Goal: Use online tool/utility: Utilize a website feature to perform a specific function

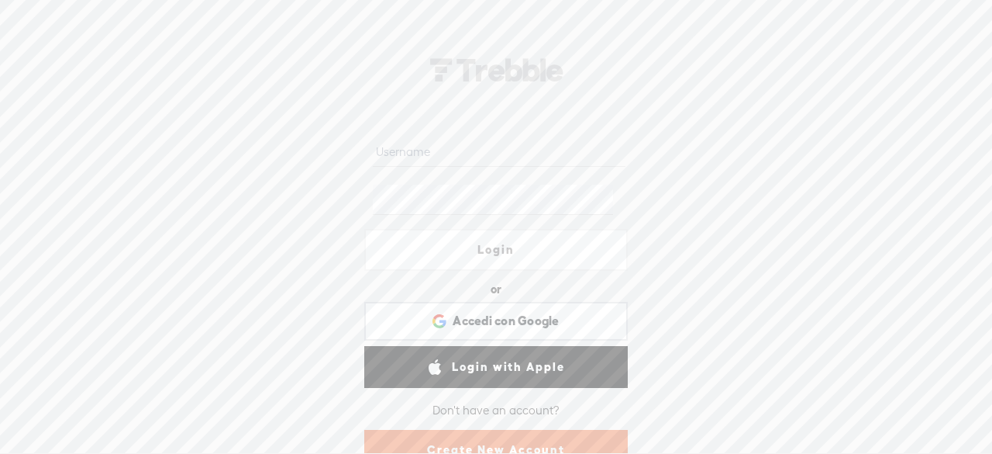
click at [416, 160] on input "text" at bounding box center [499, 151] width 252 height 30
paste input "g112605217993905476868"
type input "g112605217993905476868"
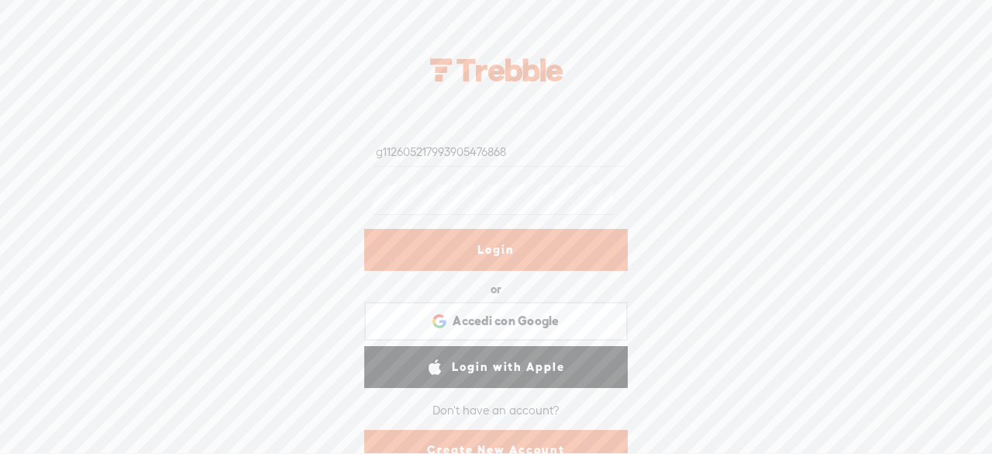
click at [479, 233] on link "Login" at bounding box center [496, 250] width 264 height 42
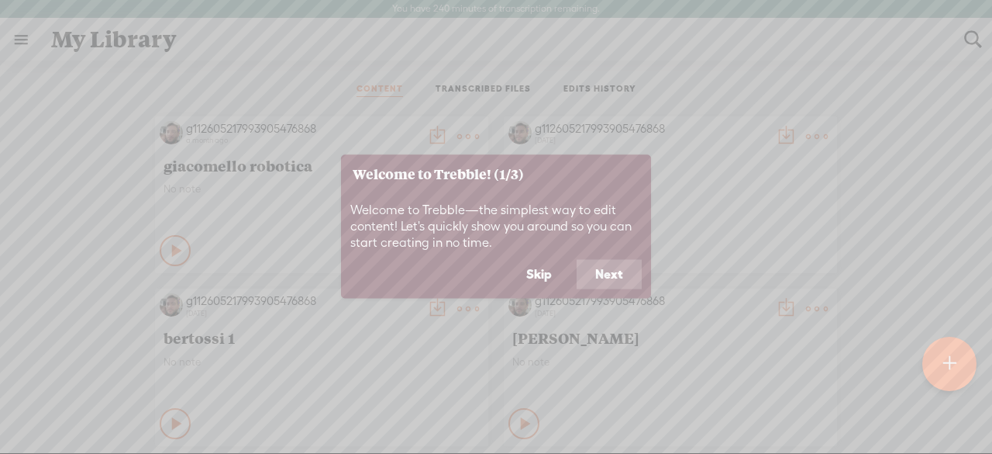
click at [537, 272] on button "Skip" at bounding box center [539, 274] width 63 height 29
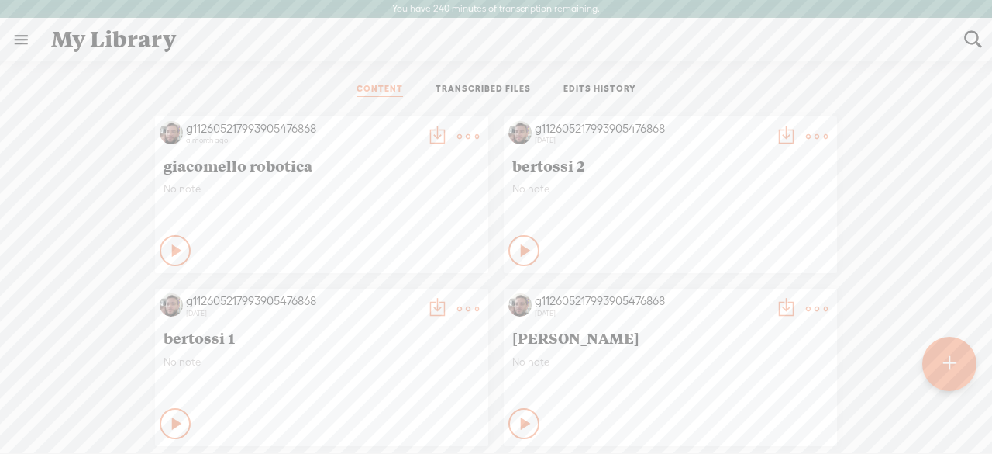
click at [947, 365] on t at bounding box center [950, 364] width 14 height 36
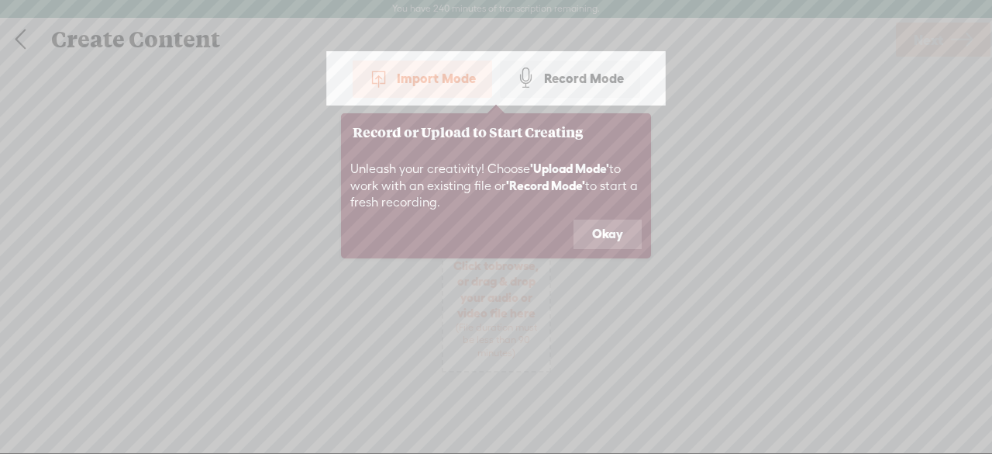
click at [609, 228] on button "Okay" at bounding box center [608, 233] width 68 height 29
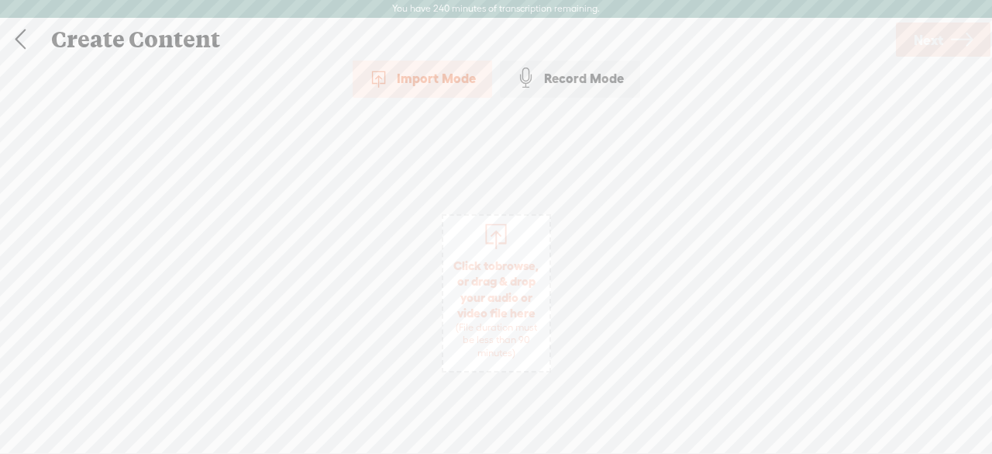
click at [478, 338] on div "(File duration must be less than 90 minutes)" at bounding box center [496, 340] width 91 height 38
click at [502, 312] on span "Click to browse , or drag & drop your audio or video file here (File duration m…" at bounding box center [496, 308] width 106 height 117
click at [927, 32] on span "Next" at bounding box center [928, 40] width 29 height 40
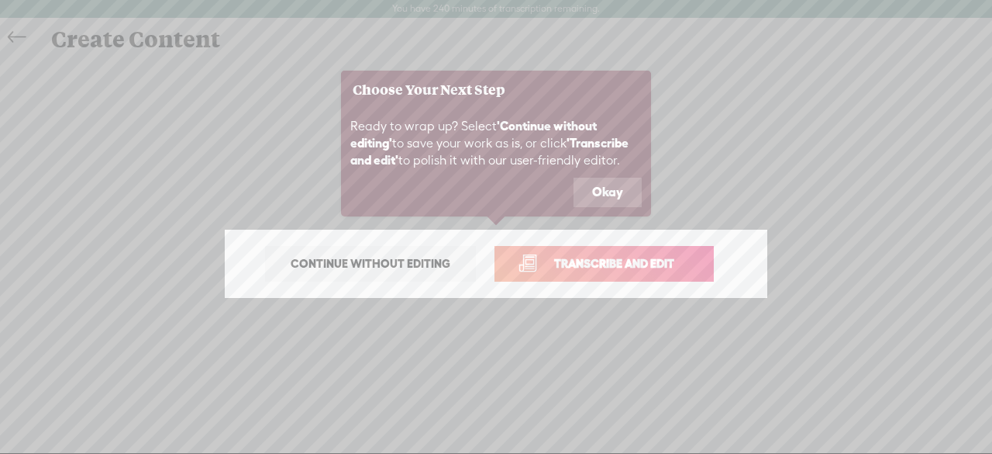
click at [543, 253] on link "Transcribe and edit" at bounding box center [604, 264] width 219 height 36
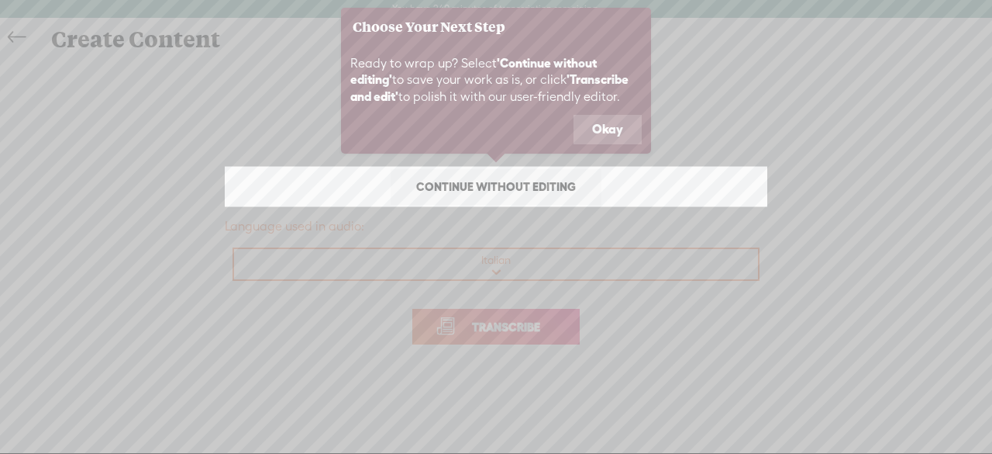
click at [516, 174] on link "Continue without editing" at bounding box center [496, 187] width 211 height 36
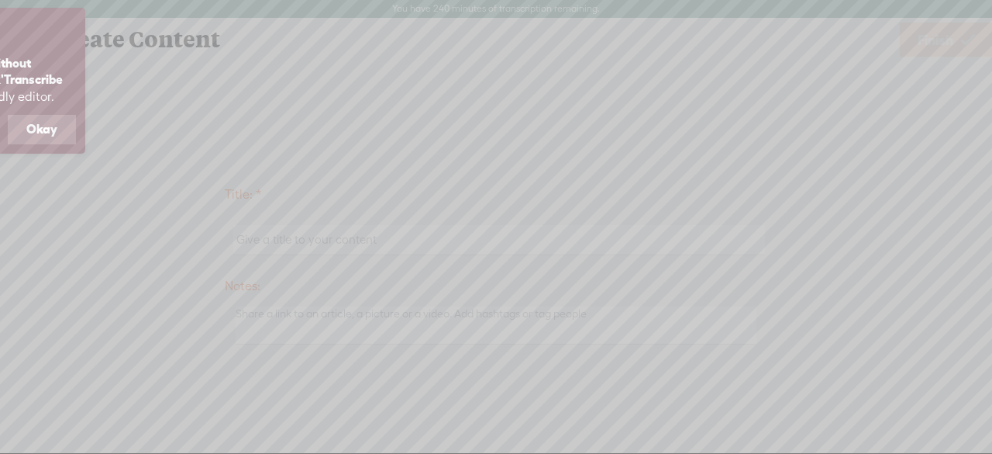
click at [47, 125] on button "Okay" at bounding box center [42, 129] width 68 height 29
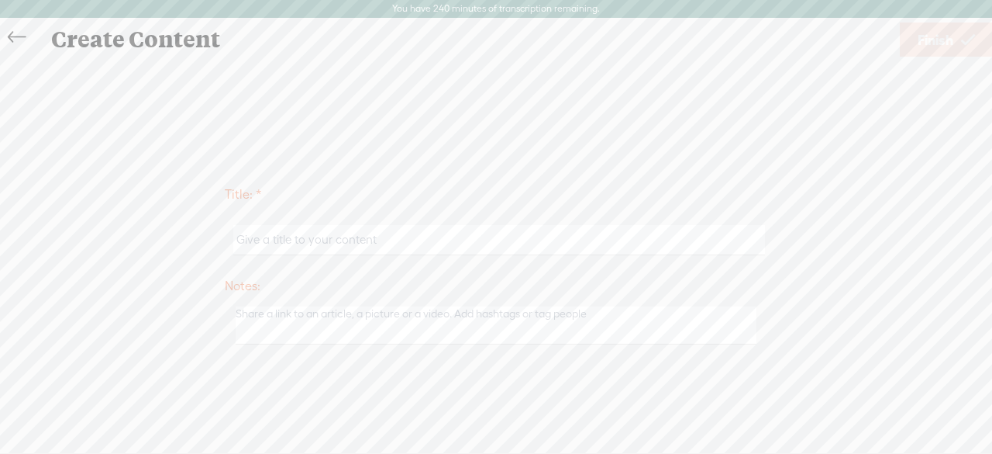
click at [3, 33] on link at bounding box center [20, 37] width 35 height 31
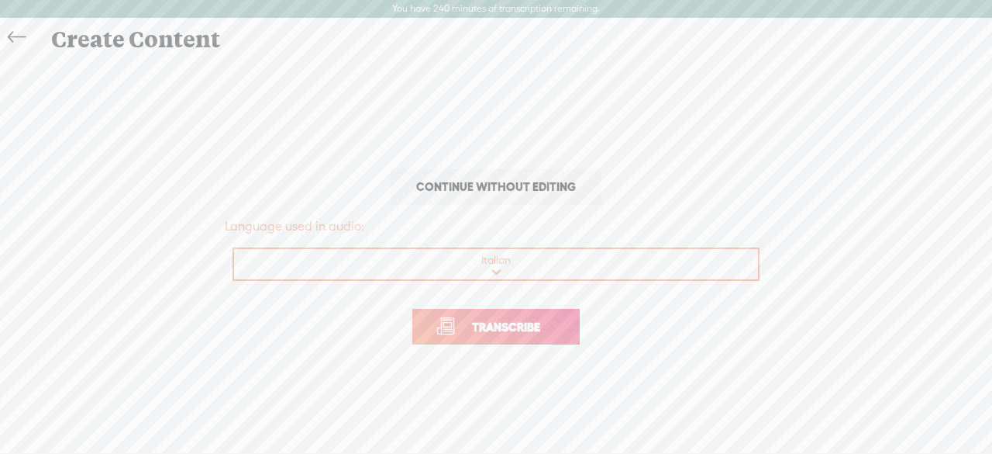
click at [478, 341] on link "Transcribe" at bounding box center [495, 327] width 167 height 36
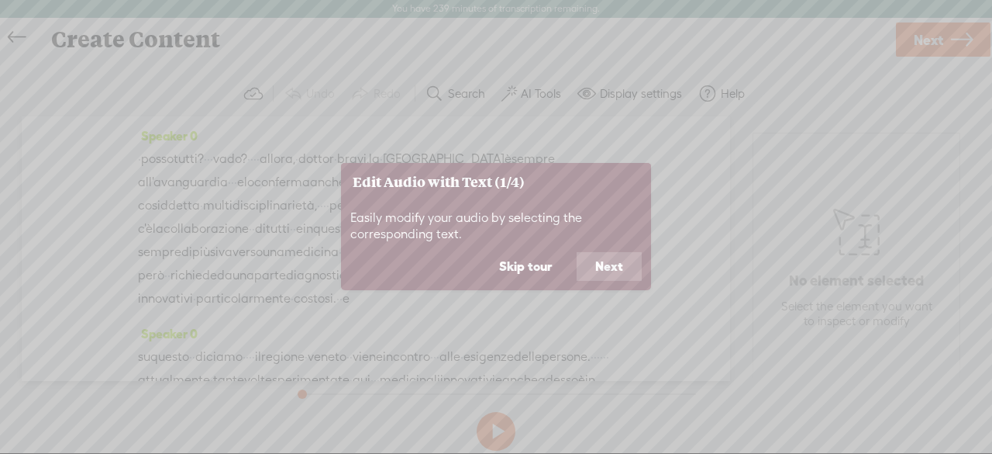
click at [606, 267] on button "Next" at bounding box center [609, 266] width 65 height 29
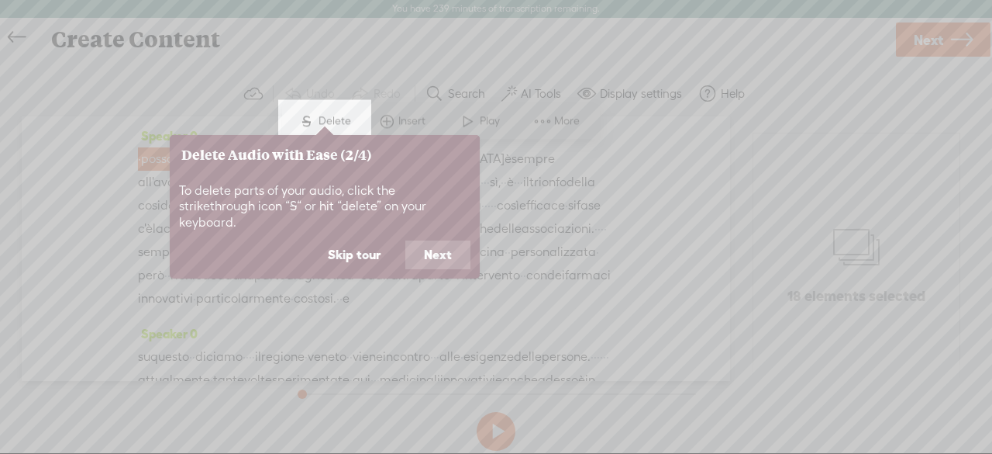
click at [426, 240] on button "Next" at bounding box center [437, 254] width 65 height 29
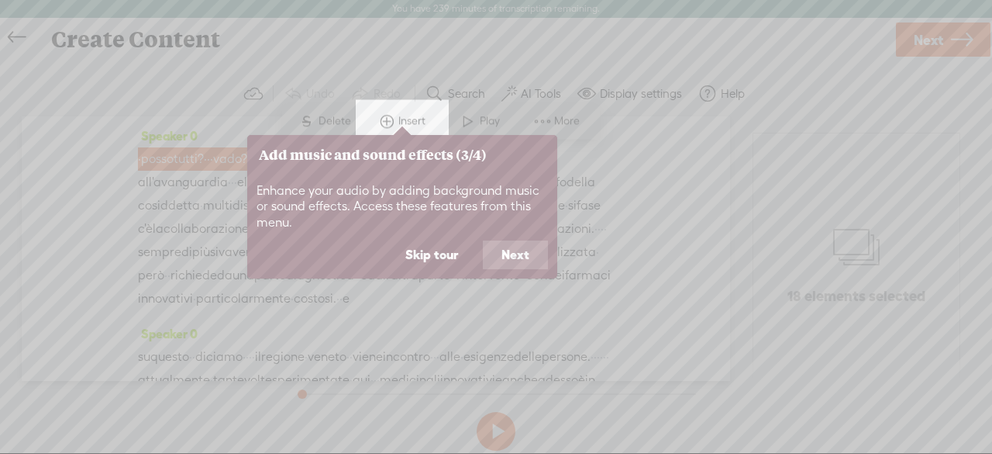
click at [520, 250] on button "Next" at bounding box center [515, 254] width 65 height 29
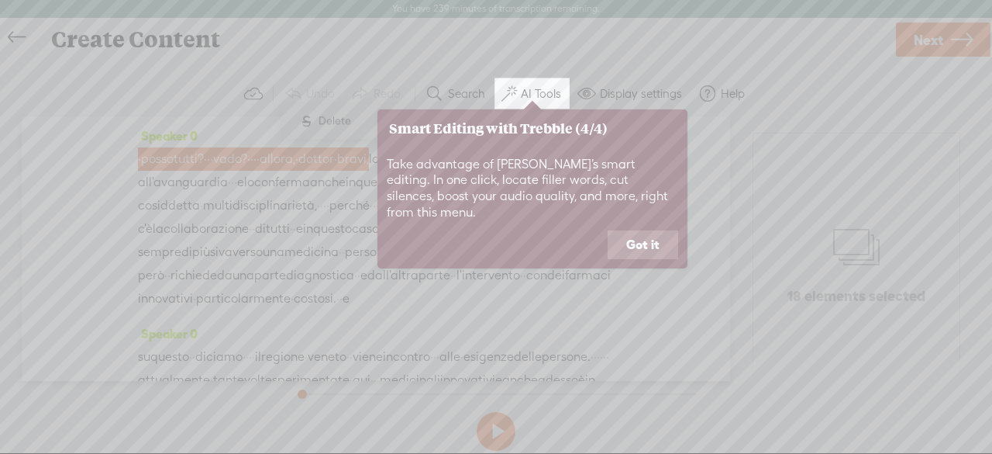
click at [654, 230] on button "Got it" at bounding box center [643, 244] width 71 height 29
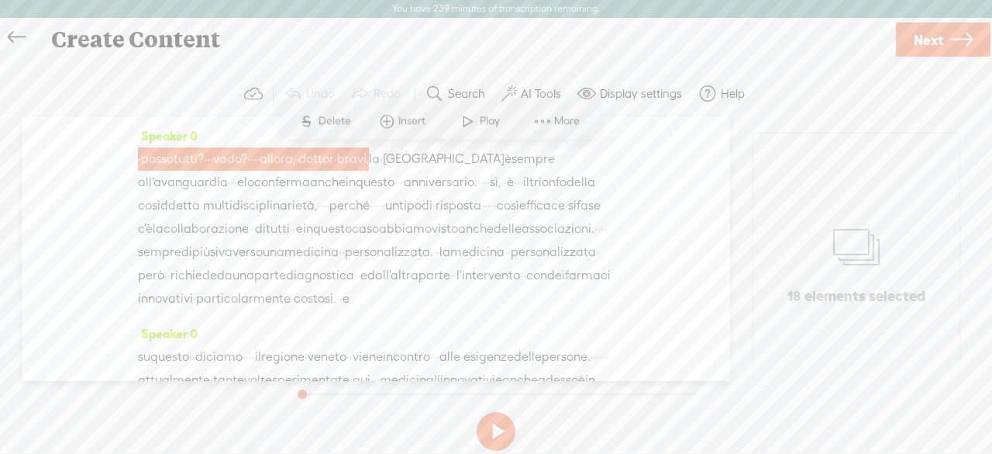
drag, startPoint x: 136, startPoint y: 153, endPoint x: 271, endPoint y: 205, distance: 144.8
click at [271, 205] on div "Speaker 0 · posso tutti? · · · vado? · · · · allora, · · dottor · · bravi, la ·…" at bounding box center [376, 248] width 709 height 264
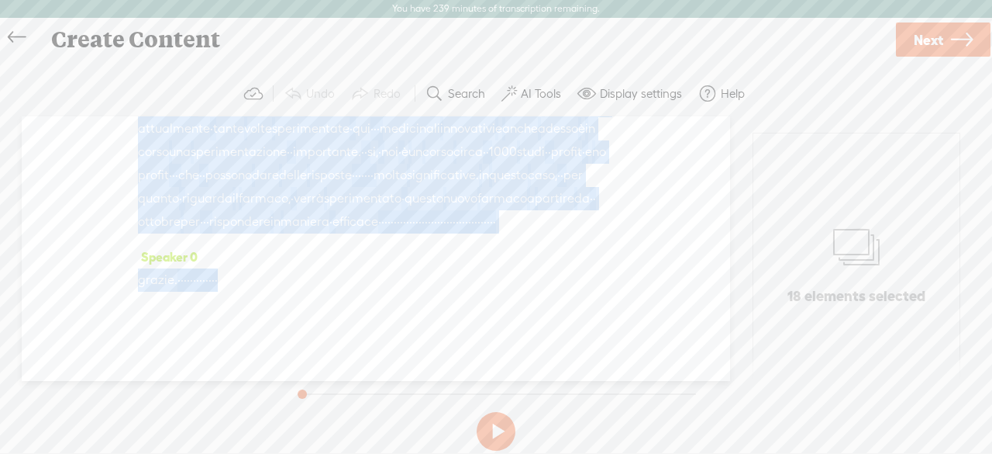
scroll to position [369, 0]
drag, startPoint x: 149, startPoint y: 160, endPoint x: 281, endPoint y: 224, distance: 147.0
click at [281, 224] on div "Speaker 0 · posso tutti? · · · vado? · · · · allora, · · dottor · · bravi, la ·…" at bounding box center [376, 248] width 709 height 264
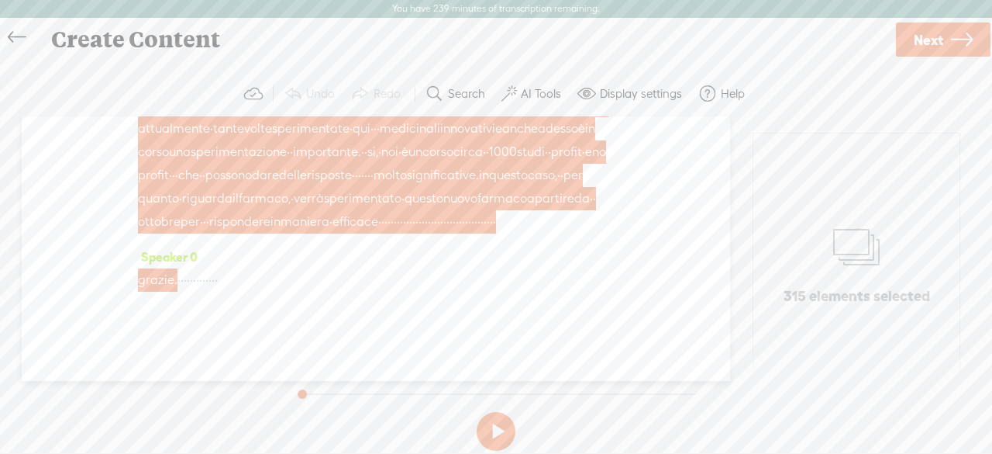
scroll to position [0, 0]
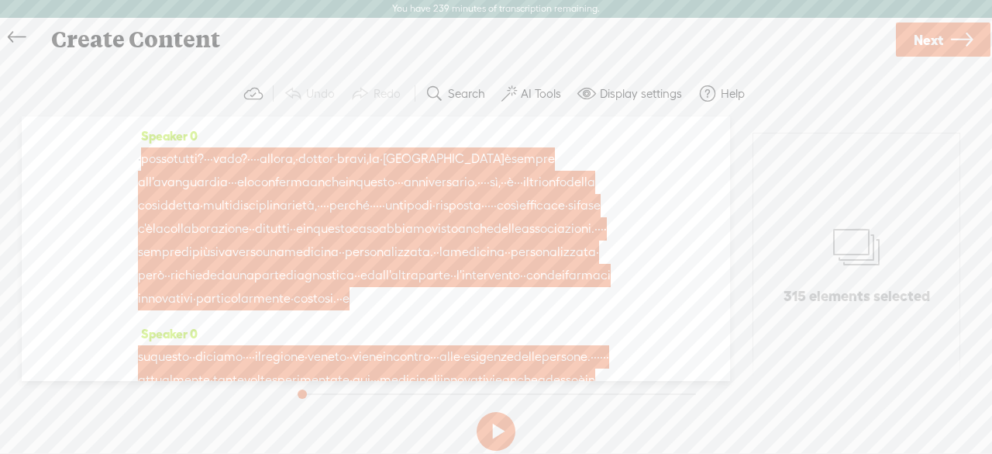
click at [9, 27] on icon at bounding box center [17, 37] width 18 height 35
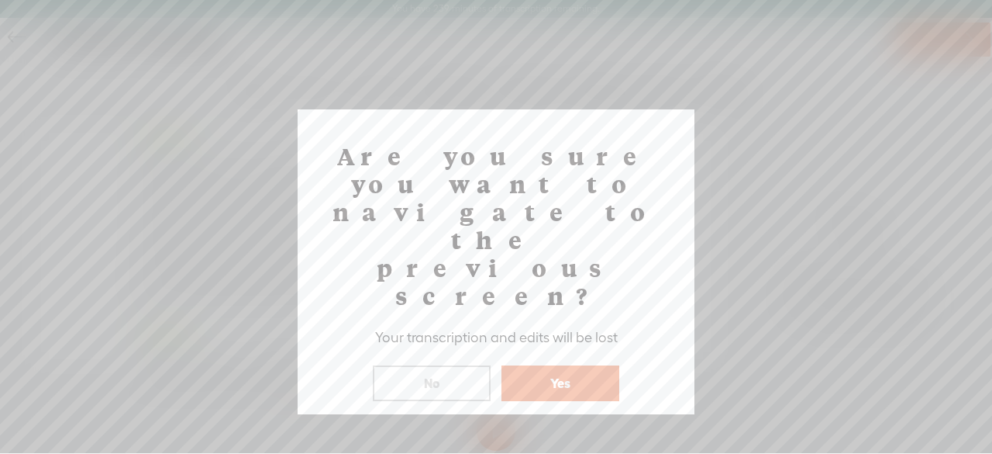
click at [557, 365] on button "Yes" at bounding box center [561, 383] width 118 height 36
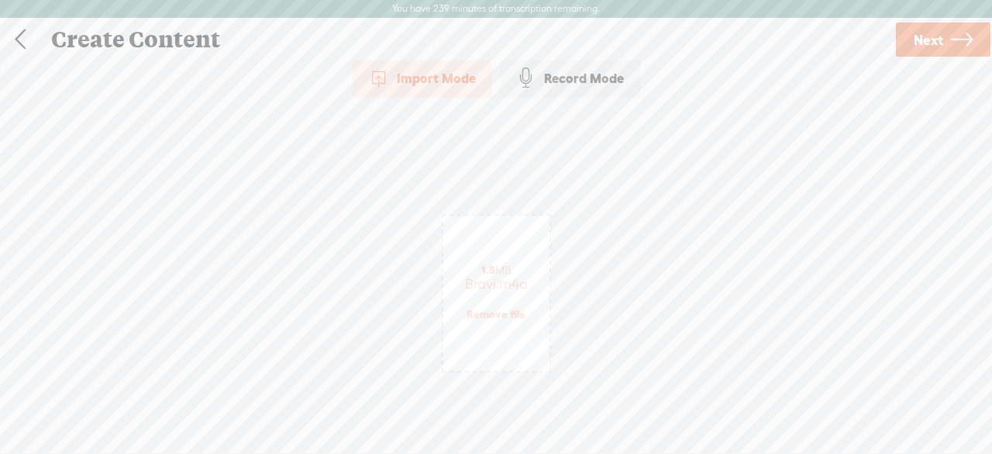
click at [493, 312] on link "Remove file" at bounding box center [496, 314] width 59 height 14
click at [519, 330] on div "(File duration must be less than 90 minutes)" at bounding box center [496, 340] width 91 height 38
click at [940, 39] on span "Next" at bounding box center [928, 40] width 29 height 40
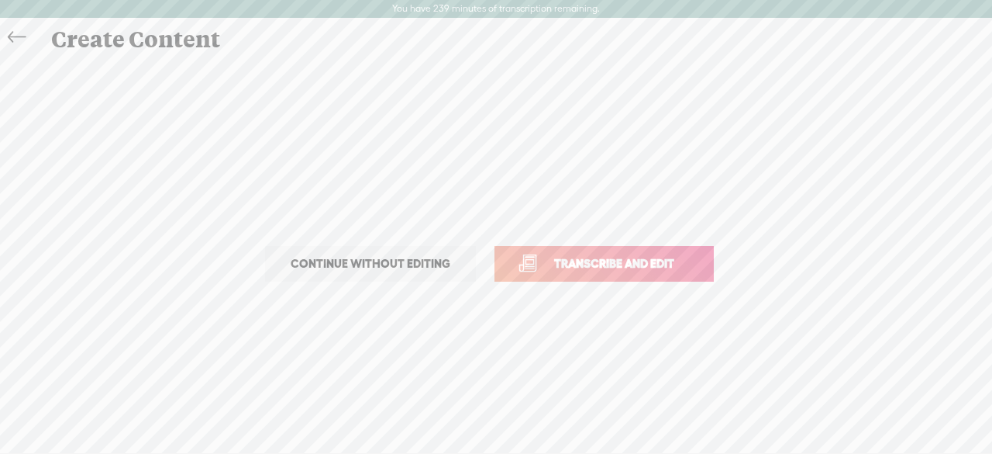
click at [578, 263] on span "Transcribe and edit" at bounding box center [614, 263] width 153 height 18
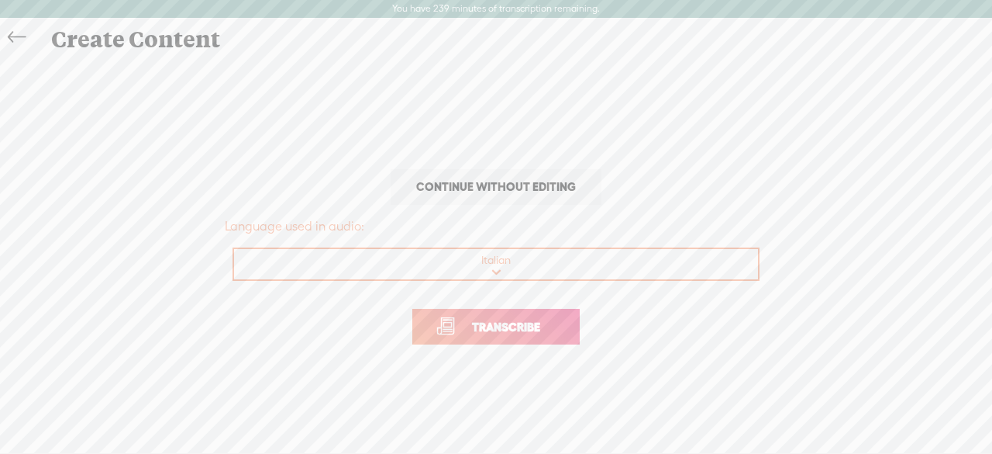
click at [513, 336] on link "Transcribe" at bounding box center [495, 327] width 167 height 36
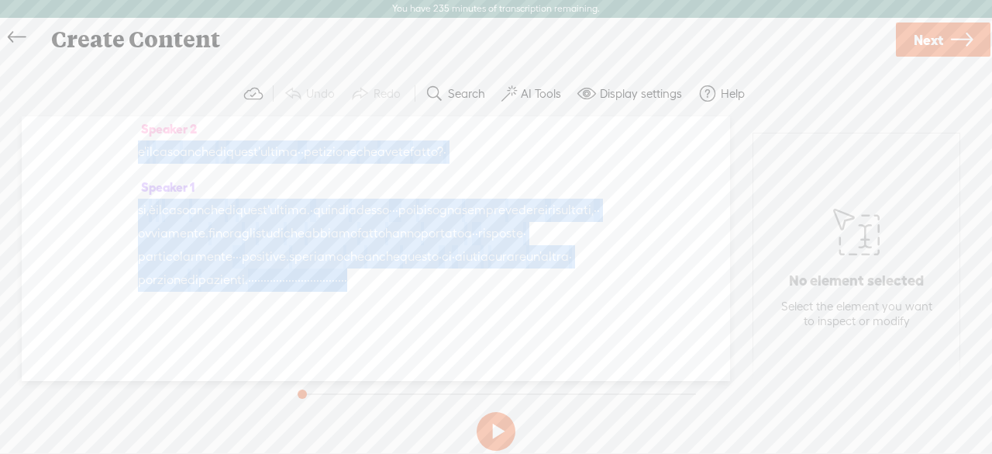
scroll to position [1444, 0]
drag, startPoint x: 140, startPoint y: 171, endPoint x: 485, endPoint y: 258, distance: 355.8
click at [485, 258] on div "Speaker 0 · · · · · sono · · · · · · · · · · · · · · · · · Speaker 1 [PERSON_NA…" at bounding box center [376, 248] width 709 height 264
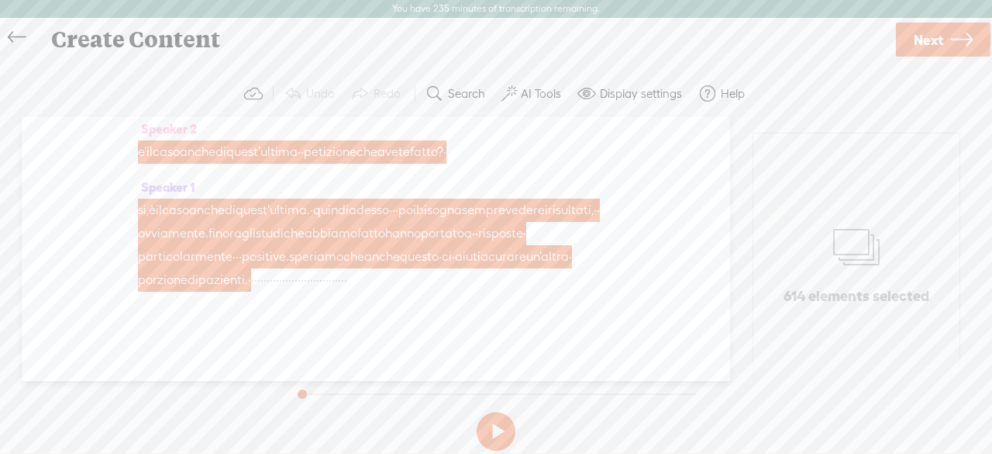
click at [8, 32] on icon at bounding box center [17, 37] width 18 height 35
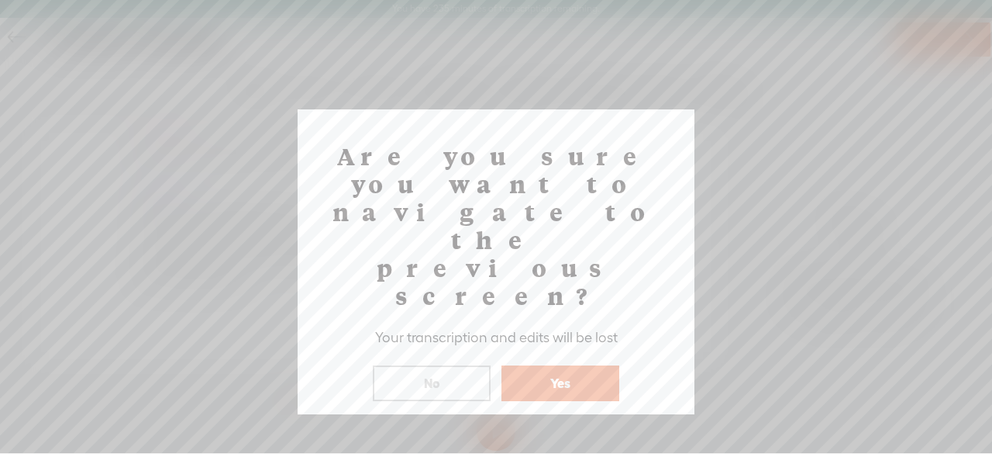
click at [555, 365] on button "Yes" at bounding box center [561, 383] width 118 height 36
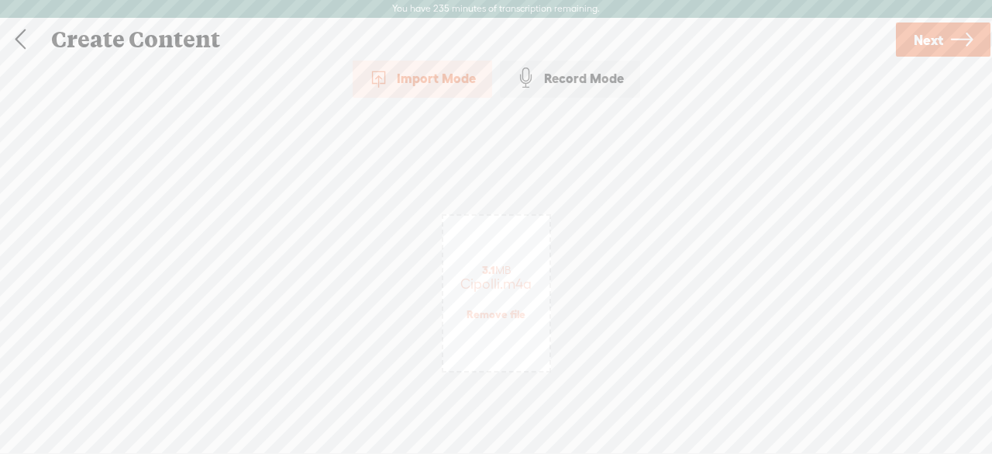
click at [499, 312] on link "Remove file" at bounding box center [496, 314] width 59 height 14
click at [523, 306] on span "Click to browse , or drag & drop your audio or video file here (File duration m…" at bounding box center [496, 308] width 106 height 117
click at [942, 33] on span "Next" at bounding box center [928, 40] width 29 height 40
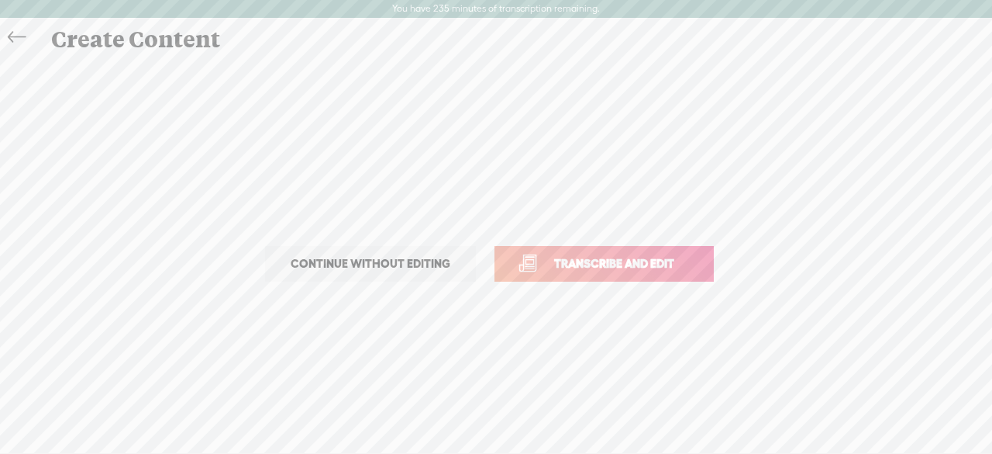
click at [617, 249] on link "Transcribe and edit" at bounding box center [604, 264] width 219 height 36
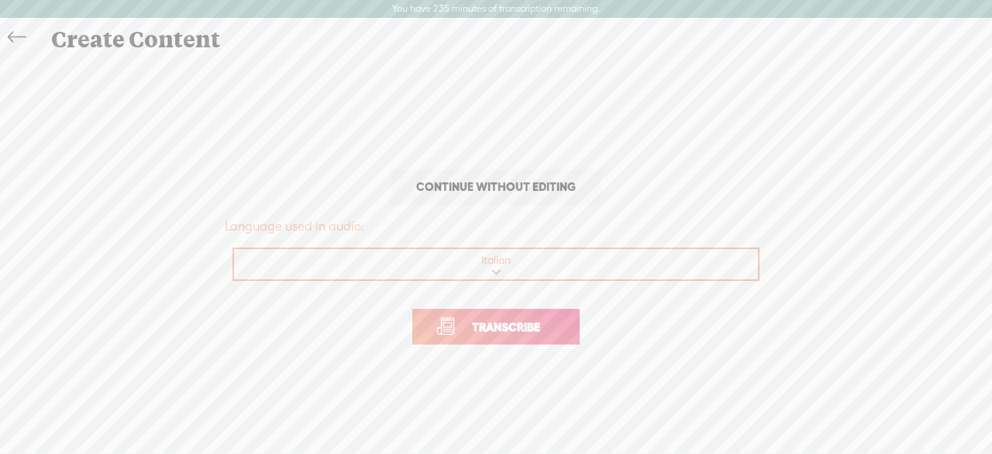
click at [484, 329] on span "Transcribe" at bounding box center [506, 327] width 101 height 18
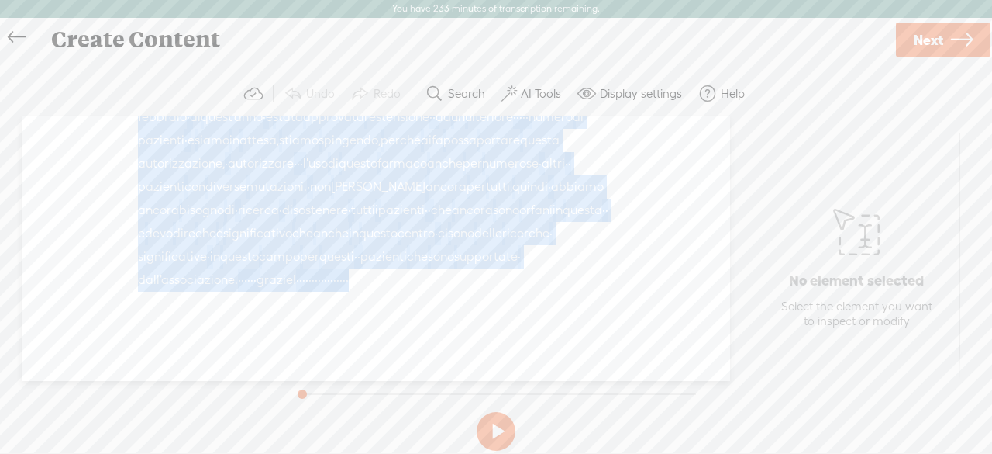
scroll to position [776, 0]
drag, startPoint x: 292, startPoint y: 210, endPoint x: 607, endPoint y: 277, distance: 322.5
click at [607, 277] on div "Speaker 0 · · · · · · · · · · · · · · · · · · · · · · · · · · · · · · · · · · ·…" at bounding box center [376, 248] width 709 height 264
